Goal: Information Seeking & Learning: Learn about a topic

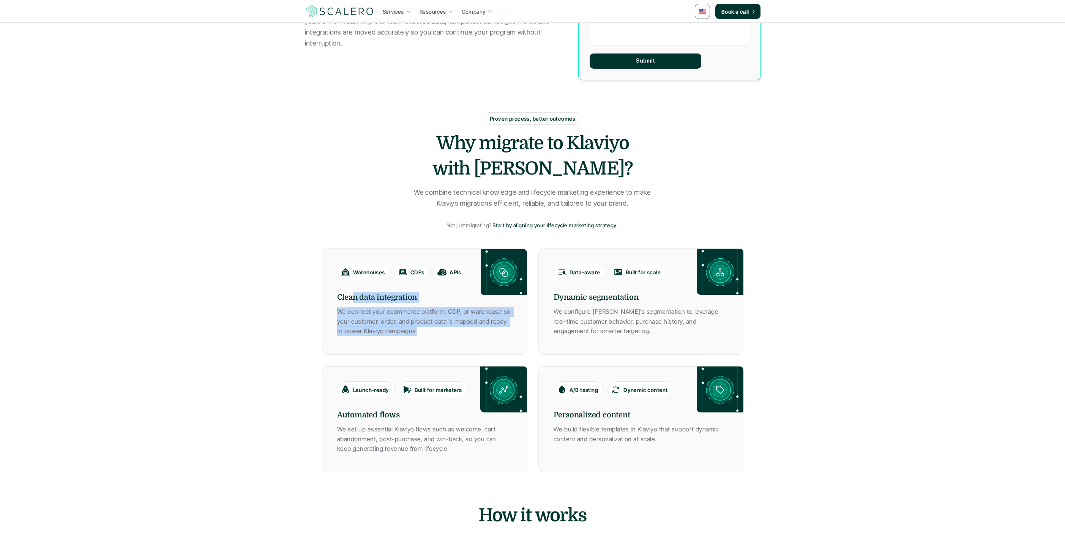
drag, startPoint x: 354, startPoint y: 297, endPoint x: 473, endPoint y: 340, distance: 126.5
click at [473, 340] on div "Warehouses CDPs APIs Clean data integration We connect your ecommerce platform,…" at bounding box center [424, 302] width 205 height 106
drag, startPoint x: 437, startPoint y: 334, endPoint x: 320, endPoint y: 309, distance: 119.2
click at [320, 309] on section "Proven process, better outcomes Why migrate to Klaviyo with [PERSON_NAME]? We c…" at bounding box center [533, 292] width 456 height 421
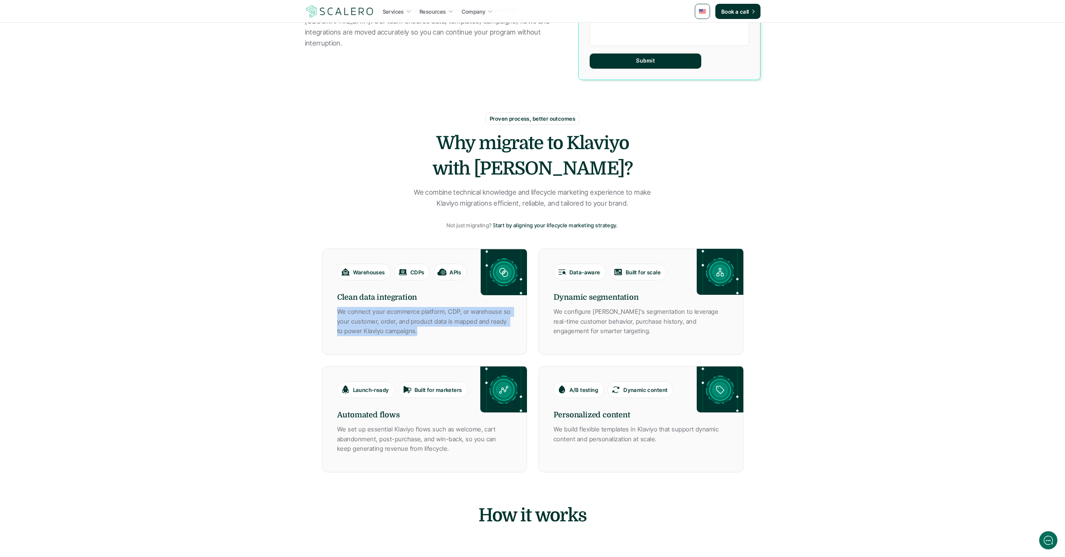
click at [367, 323] on p "We connect your ecommerce platform, CDP, or warehouse so your customer, order, …" at bounding box center [424, 321] width 175 height 29
drag, startPoint x: 336, startPoint y: 312, endPoint x: 446, endPoint y: 336, distance: 112.7
click at [446, 336] on div "Warehouses CDPs APIs Clean data integration We connect your ecommerce platform,…" at bounding box center [424, 302] width 205 height 106
click at [446, 336] on p "We connect your ecommerce platform, CDP, or warehouse so your customer, order, …" at bounding box center [424, 321] width 175 height 29
